Goal: Task Accomplishment & Management: Use online tool/utility

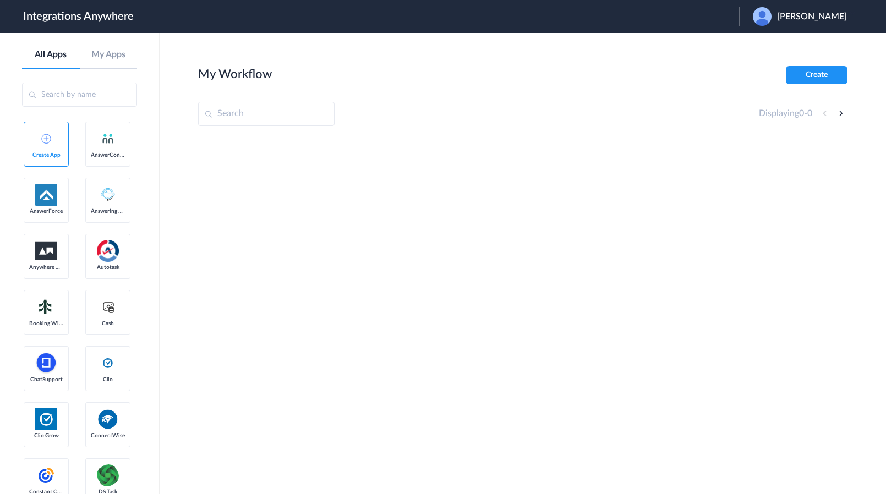
click at [828, 14] on span "Brandi" at bounding box center [812, 17] width 70 height 10
click at [771, 44] on link "Logout" at bounding box center [759, 45] width 23 height 8
click at [721, 22] on div "Launch Account Katie Roge My Account Logout" at bounding box center [752, 16] width 212 height 19
click at [714, 12] on span "Launch Account" at bounding box center [694, 16] width 63 height 9
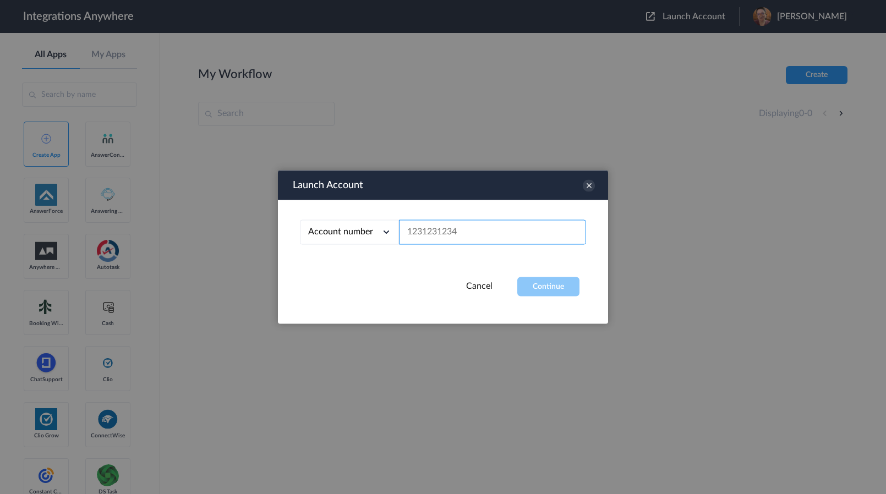
click at [439, 230] on input "text" at bounding box center [492, 232] width 187 height 25
paste input "2132913295"
type input "2132913295"
click at [531, 286] on button "Continue" at bounding box center [549, 286] width 62 height 19
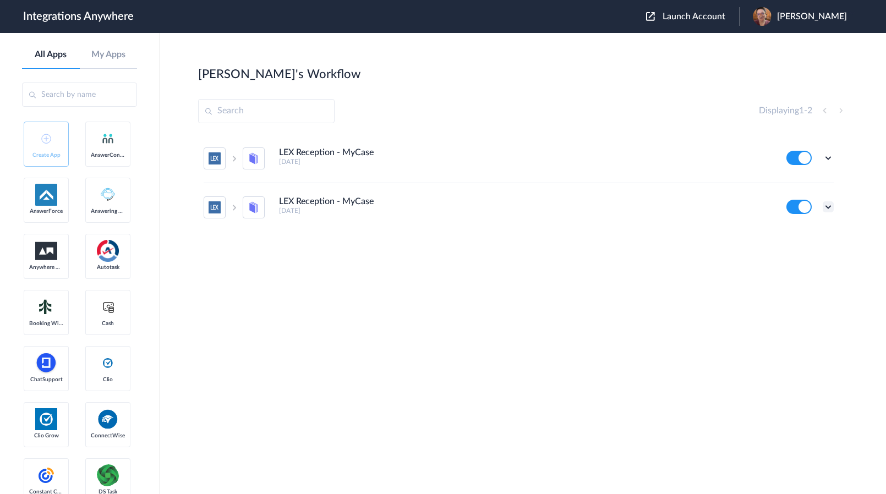
click at [830, 210] on icon at bounding box center [828, 207] width 11 height 11
click at [800, 269] on li "Delete" at bounding box center [799, 273] width 72 height 20
click at [800, 269] on li "Are you sure?" at bounding box center [799, 278] width 72 height 30
click at [828, 161] on icon at bounding box center [828, 158] width 11 height 11
click at [797, 179] on li "Edit" at bounding box center [799, 183] width 72 height 20
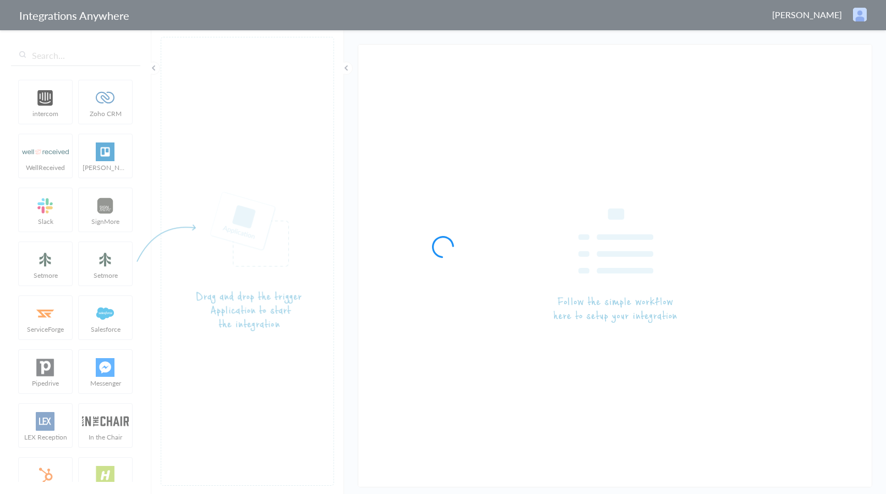
type input "LEX Reception - MyCase"
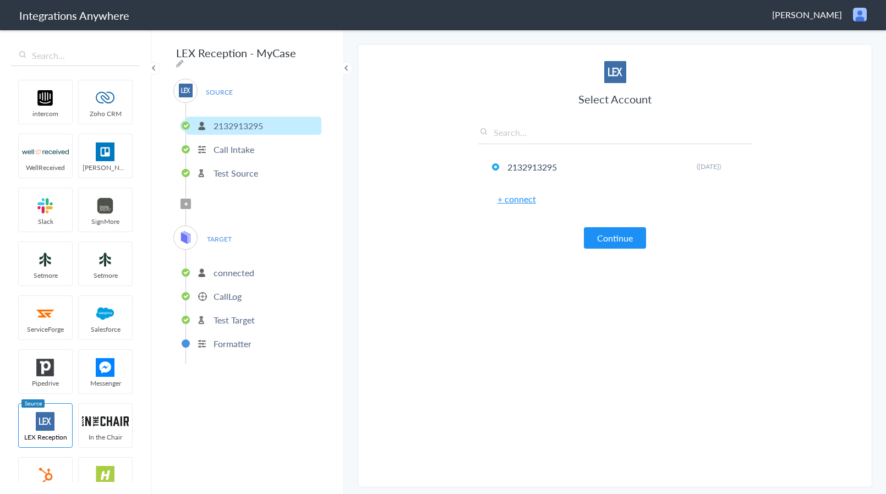
click at [225, 297] on p "CallLog" at bounding box center [228, 296] width 28 height 13
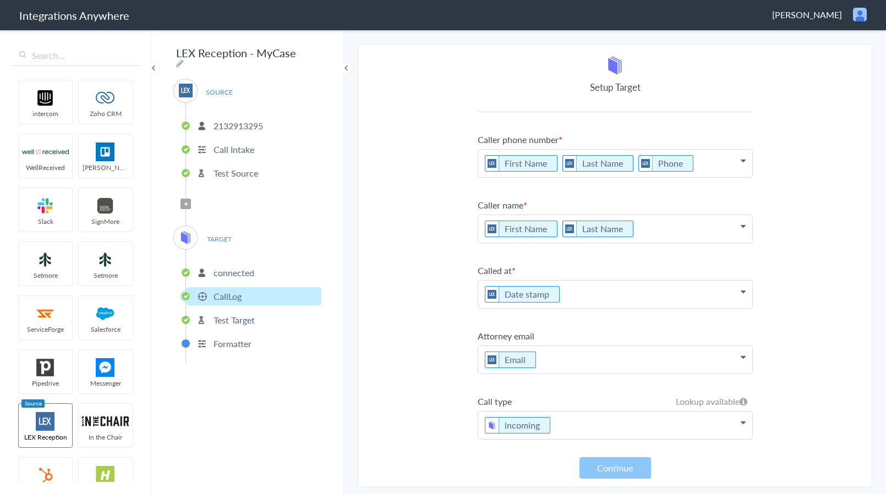
scroll to position [63, 0]
click at [536, 360] on icon at bounding box center [536, 359] width 12 height 14
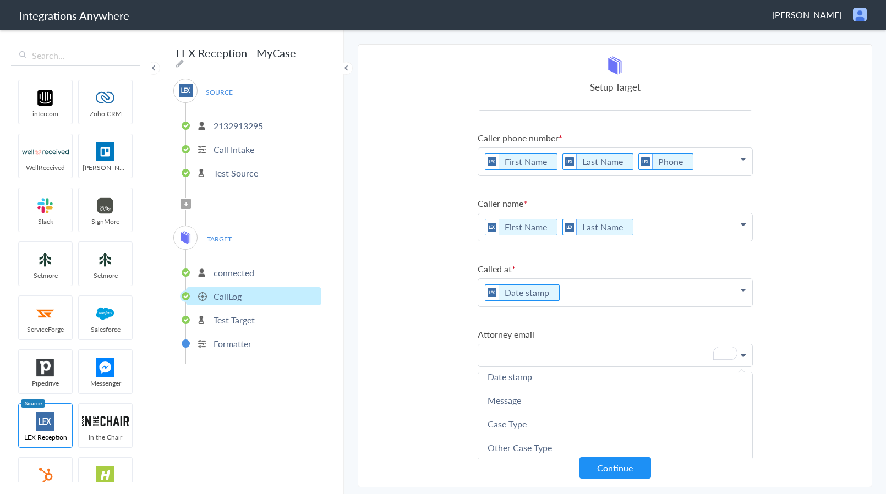
scroll to position [279, 0]
click at [408, 377] on section "Select Account 2132913295 Rename Delete ([DATE]) + connect Continue Setup Sourc…" at bounding box center [615, 266] width 515 height 444
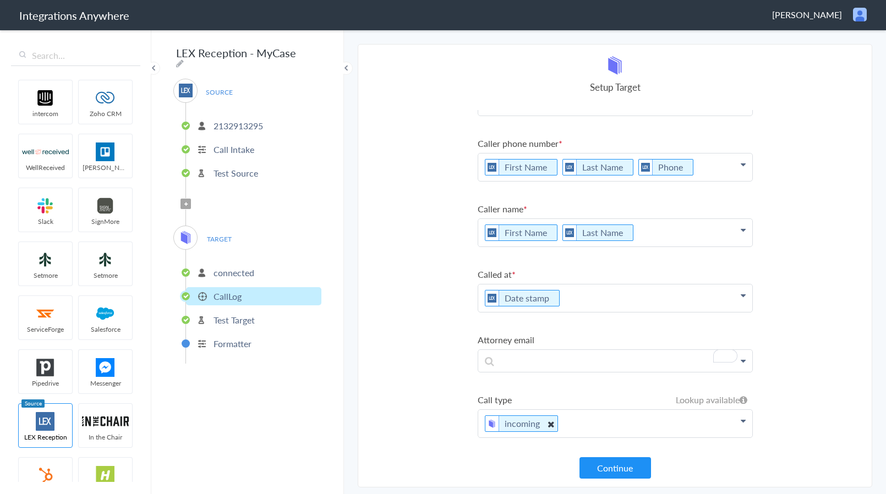
scroll to position [57, 0]
click at [549, 425] on icon at bounding box center [551, 424] width 12 height 14
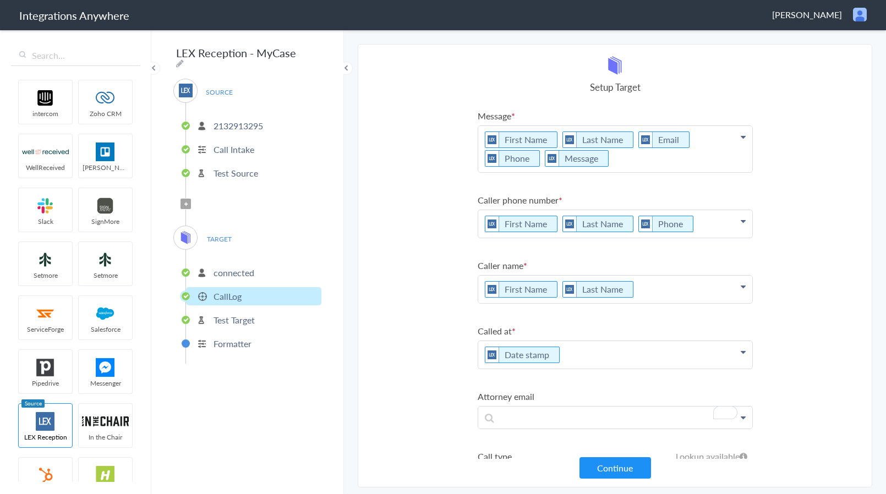
scroll to position [0, 0]
click at [557, 141] on icon at bounding box center [558, 141] width 12 height 14
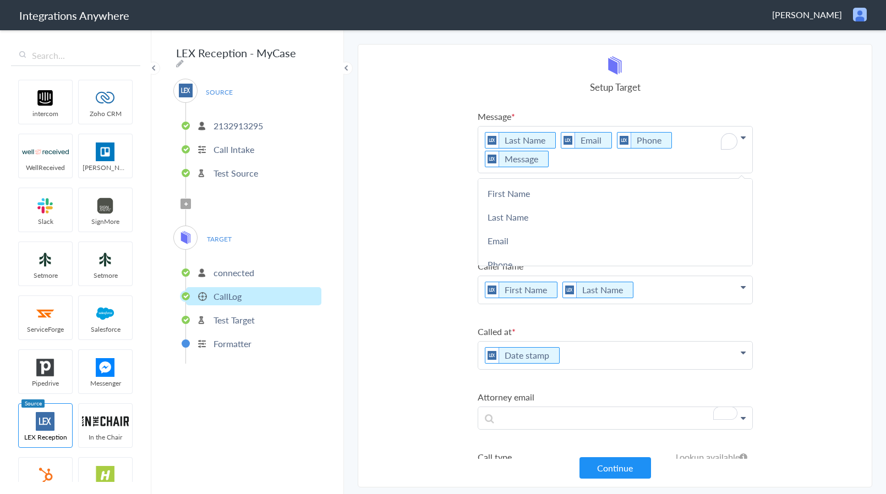
click at [561, 141] on li "Email" at bounding box center [586, 140] width 51 height 17
click at [554, 139] on icon "To enrich screen reader interactions, please activate Accessibility in Grammarl…" at bounding box center [556, 141] width 12 height 14
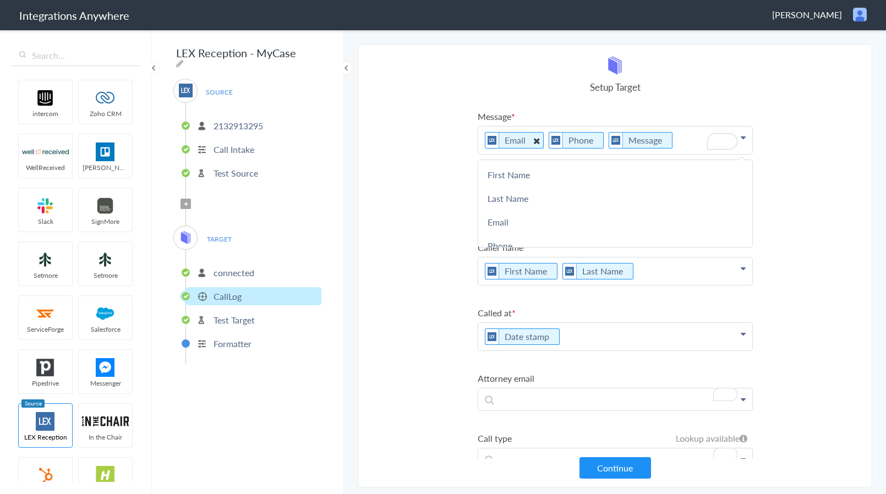
click at [534, 141] on icon "To enrich screen reader interactions, please activate Accessibility in Grammarl…" at bounding box center [536, 141] width 12 height 14
click at [534, 141] on icon "To enrich screen reader interactions, please activate Accessibility in Grammarl…" at bounding box center [540, 141] width 12 height 14
click at [0, 0] on icon "To enrich screen reader interactions, please activate Accessibility in Grammarl…" at bounding box center [0, 0] width 0 height 0
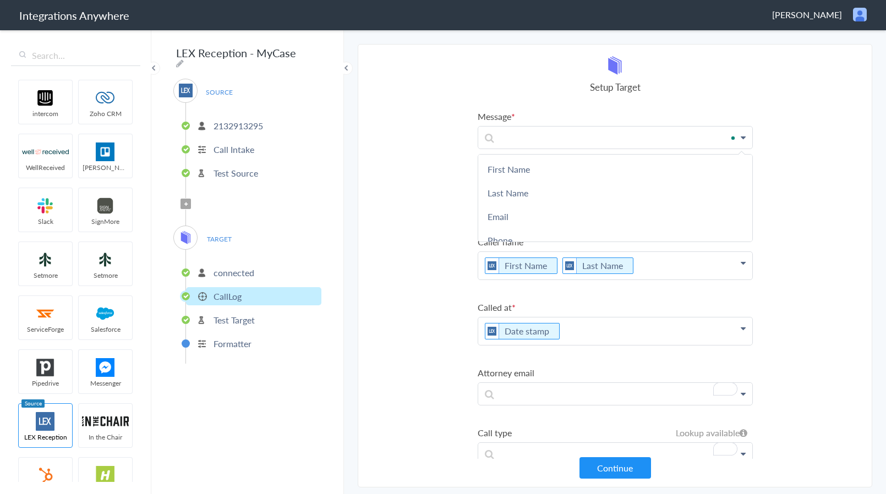
click at [473, 180] on section "Select Account 2132913295 Rename Delete ([DATE]) + connect Continue Setup Sourc…" at bounding box center [615, 266] width 515 height 444
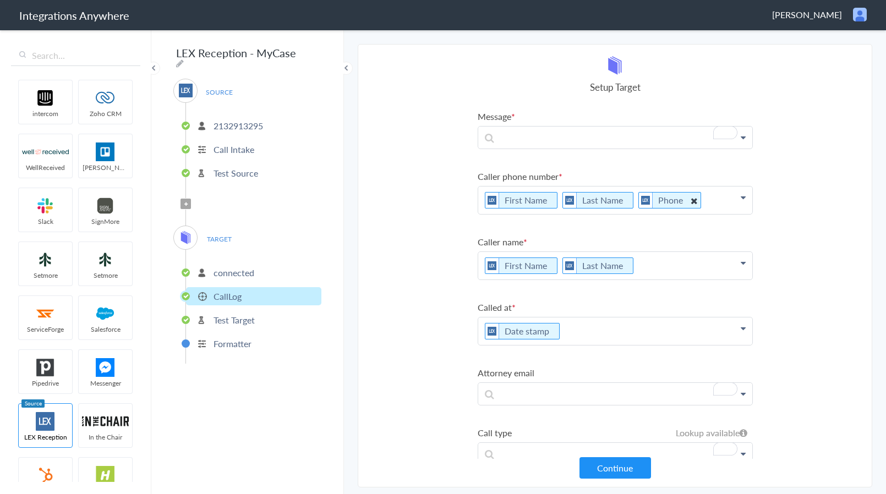
click at [688, 199] on icon at bounding box center [694, 201] width 12 height 14
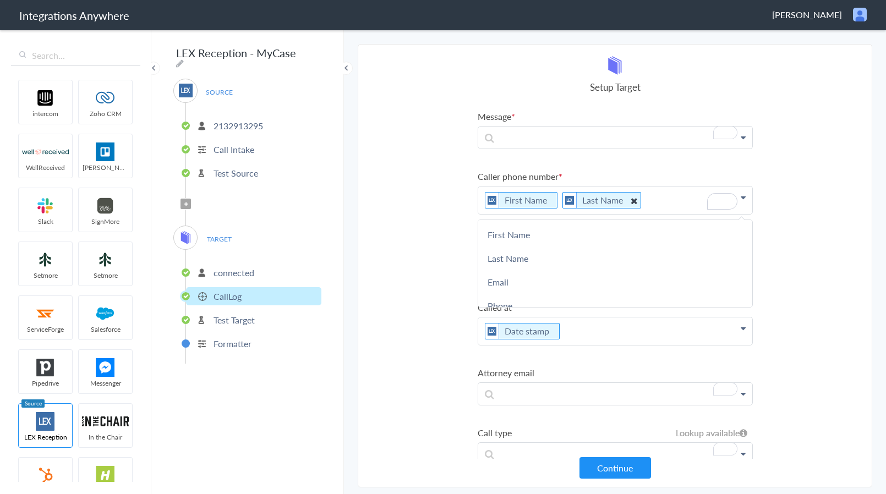
click at [628, 200] on icon "To enrich screen reader interactions, please activate Accessibility in Grammarl…" at bounding box center [634, 201] width 12 height 14
click at [556, 203] on icon "To enrich screen reader interactions, please activate Accessibility in Grammarl…" at bounding box center [558, 201] width 12 height 14
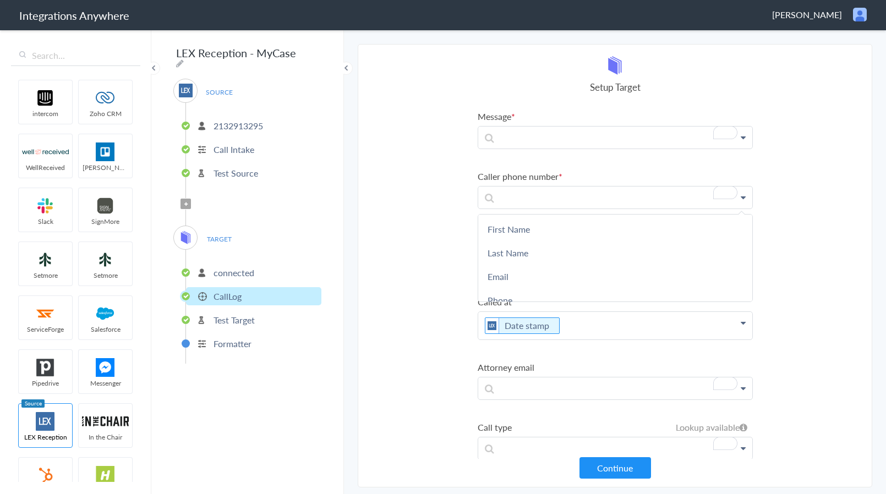
click at [289, 392] on div "LEX Reception - MyCase SOURCE [PHONE_NUMBER] Call Intake Test Source Filter App…" at bounding box center [247, 262] width 193 height 466
click at [526, 292] on link "Phone" at bounding box center [615, 301] width 274 height 24
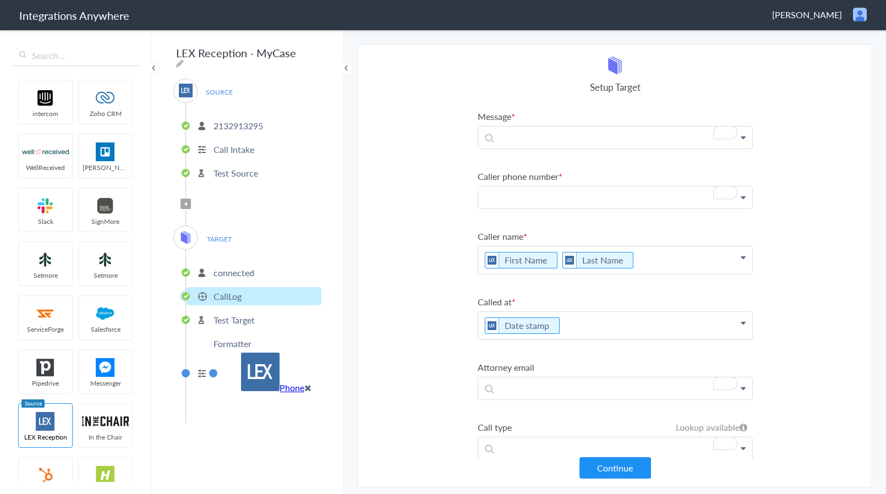
click at [599, 192] on p "To enrich screen reader interactions, please activate Accessibility in Grammarl…" at bounding box center [615, 197] width 274 height 21
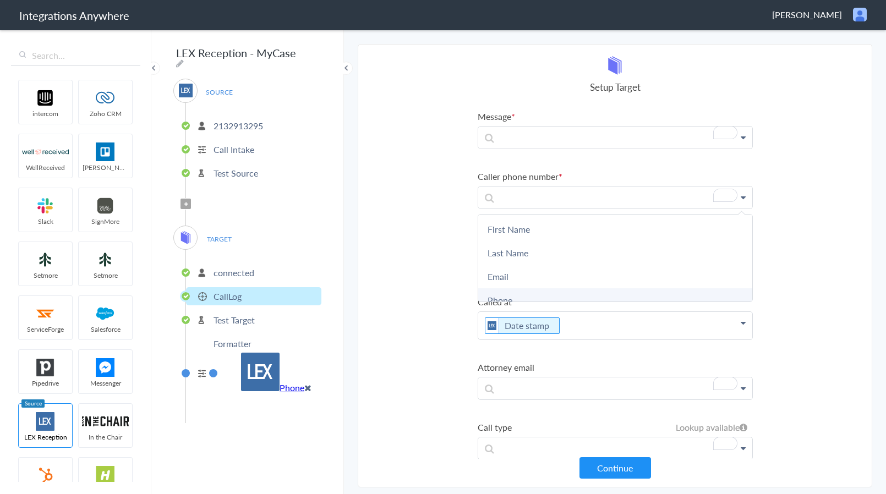
click at [533, 292] on link "Phone" at bounding box center [615, 301] width 274 height 24
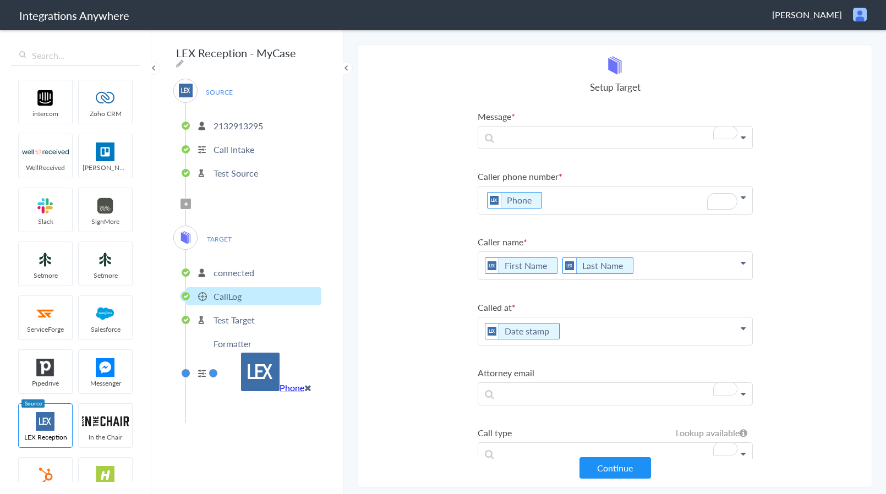
click at [431, 226] on section "Select Account 2132913295 Rename Delete ([DATE]) + connect Continue Setup Sourc…" at bounding box center [615, 266] width 515 height 444
